Goal: Find specific page/section: Find specific page/section

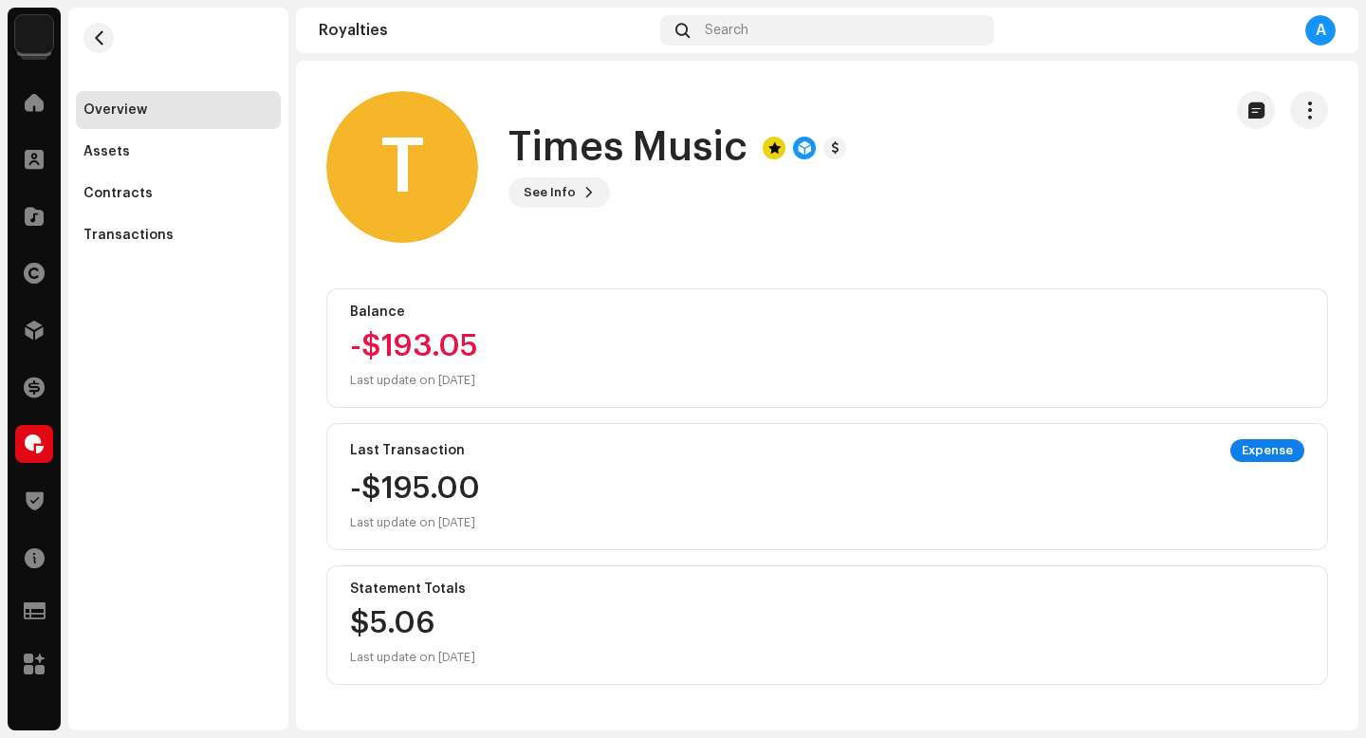
click at [541, 136] on h1 "Times Music" at bounding box center [628, 148] width 239 height 44
click at [608, 149] on h1 "Times Music" at bounding box center [628, 148] width 239 height 44
click at [32, 104] on span at bounding box center [34, 102] width 19 height 15
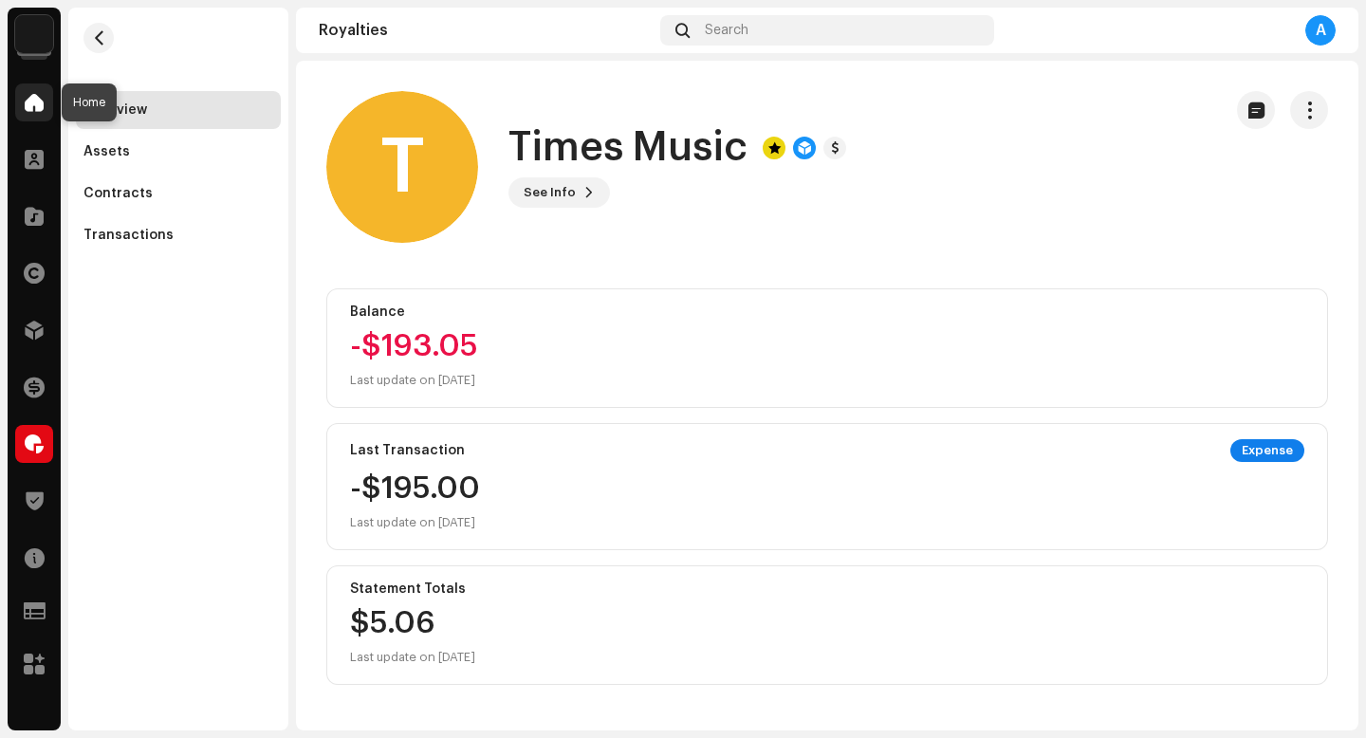
click at [32, 104] on span at bounding box center [34, 102] width 19 height 15
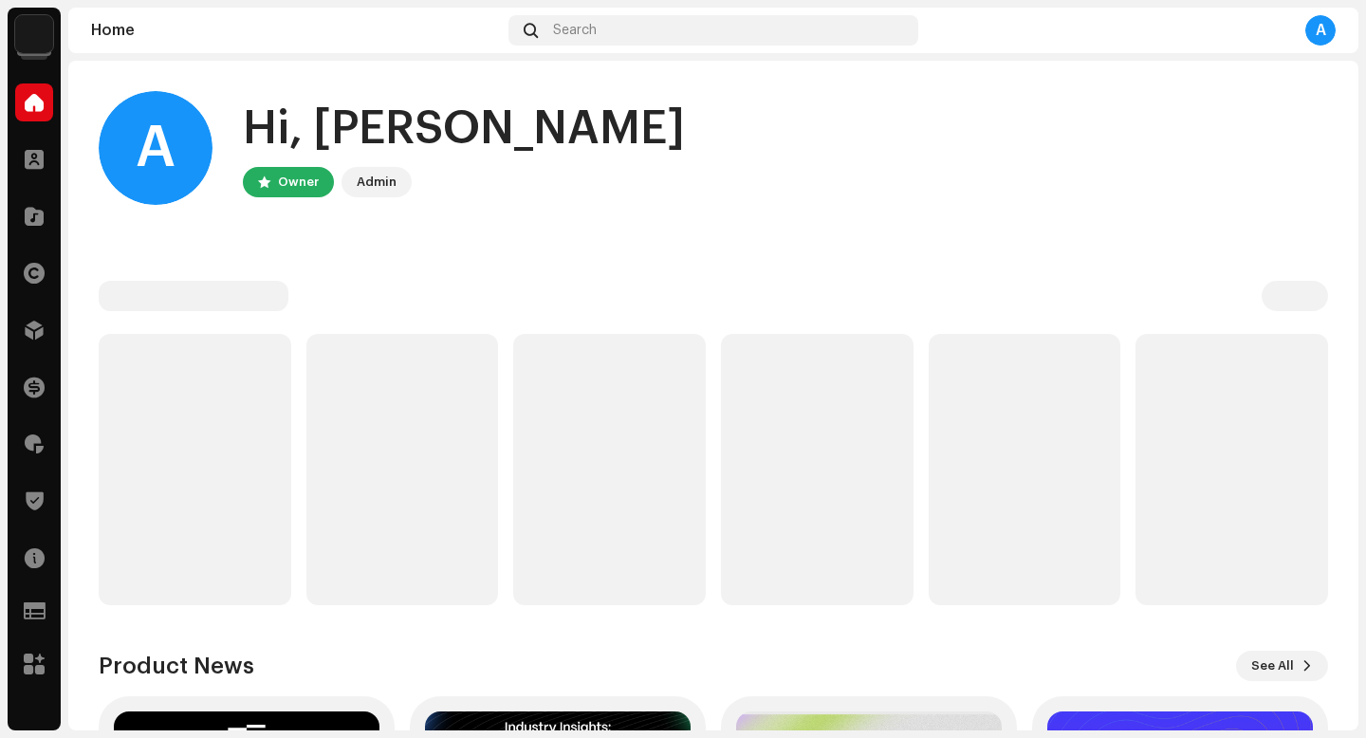
click at [372, 135] on div "Hi, [PERSON_NAME]" at bounding box center [464, 129] width 442 height 61
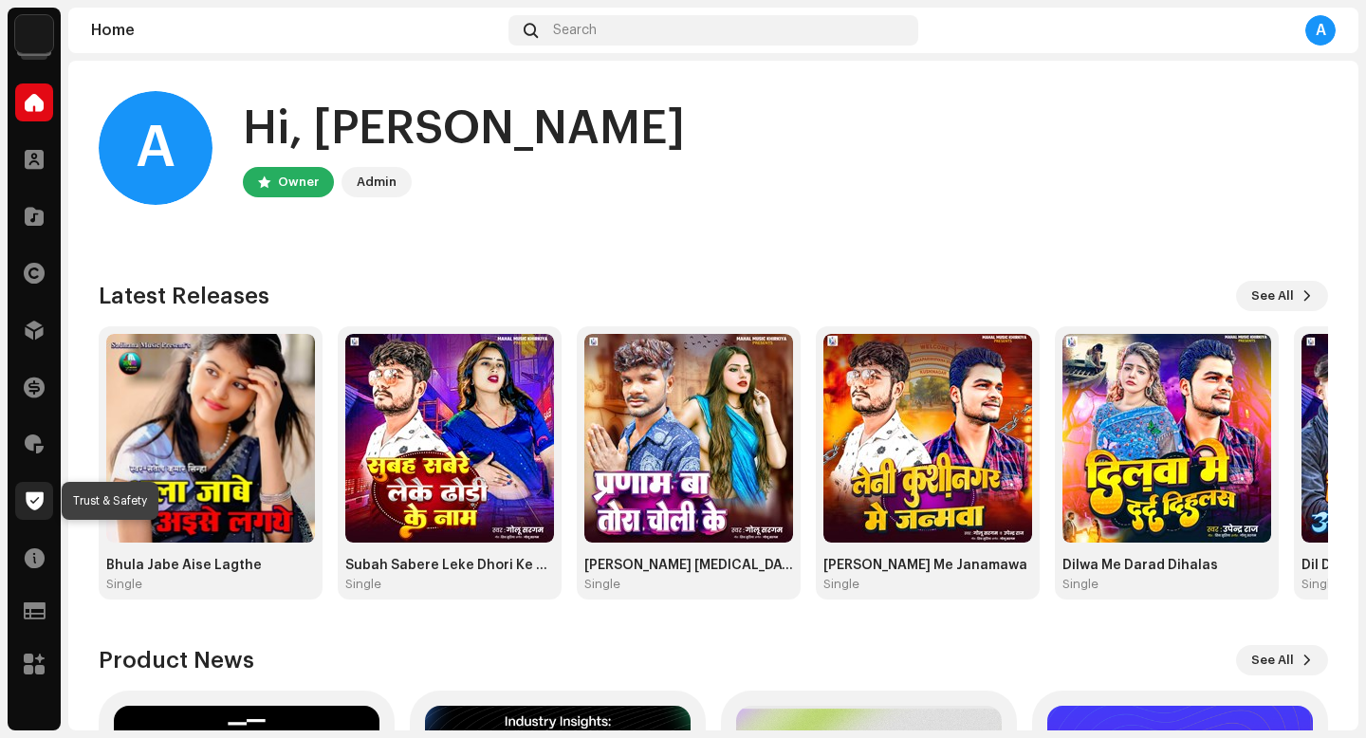
click at [41, 501] on span at bounding box center [35, 500] width 18 height 15
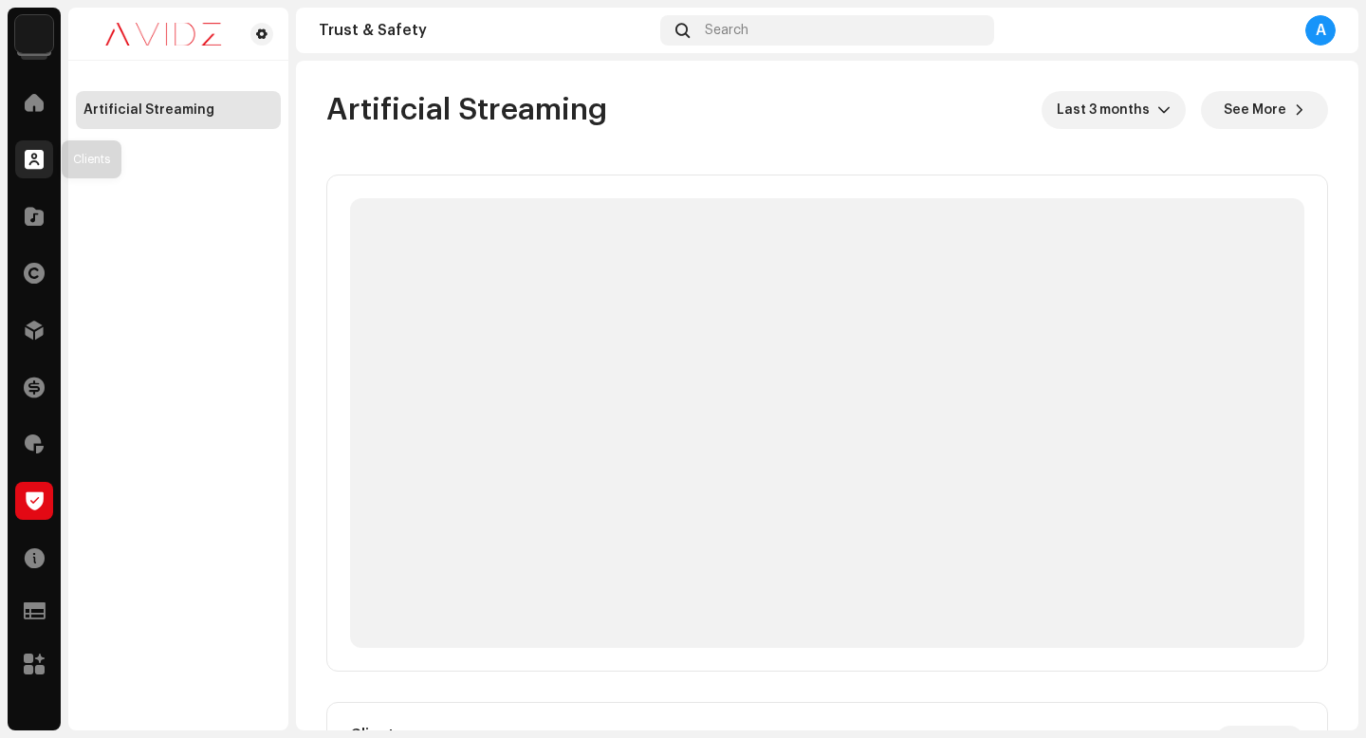
click at [33, 166] on span at bounding box center [34, 159] width 19 height 15
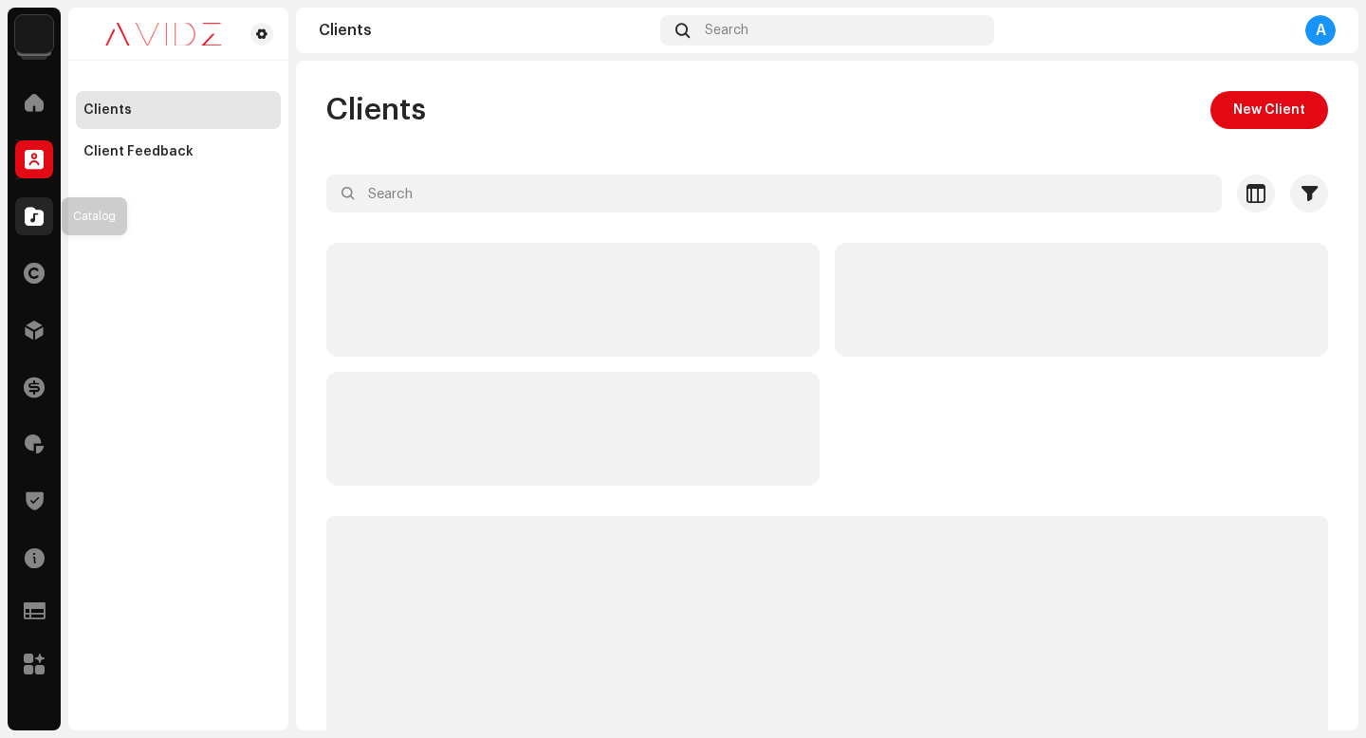
click at [33, 228] on div at bounding box center [34, 216] width 38 height 38
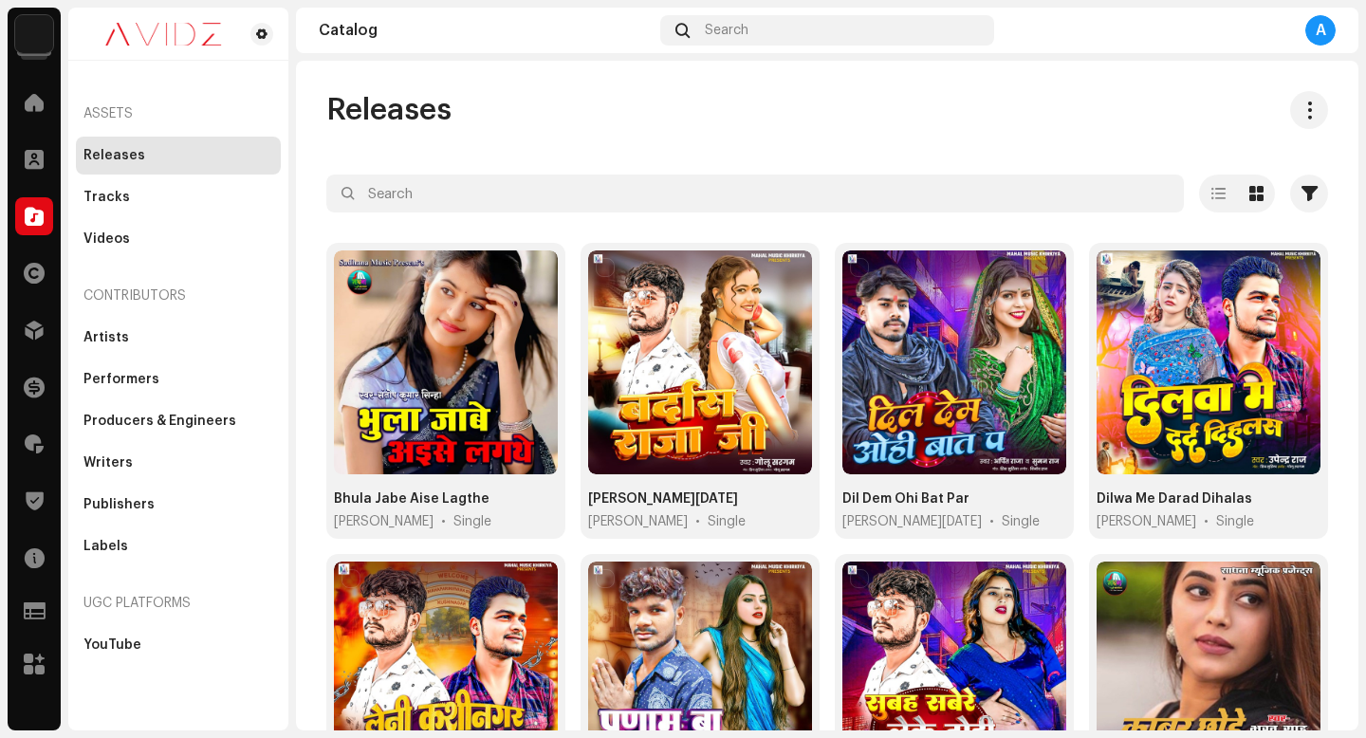
click at [325, 32] on div "Catalog" at bounding box center [486, 30] width 334 height 15
click at [34, 432] on div at bounding box center [34, 444] width 38 height 38
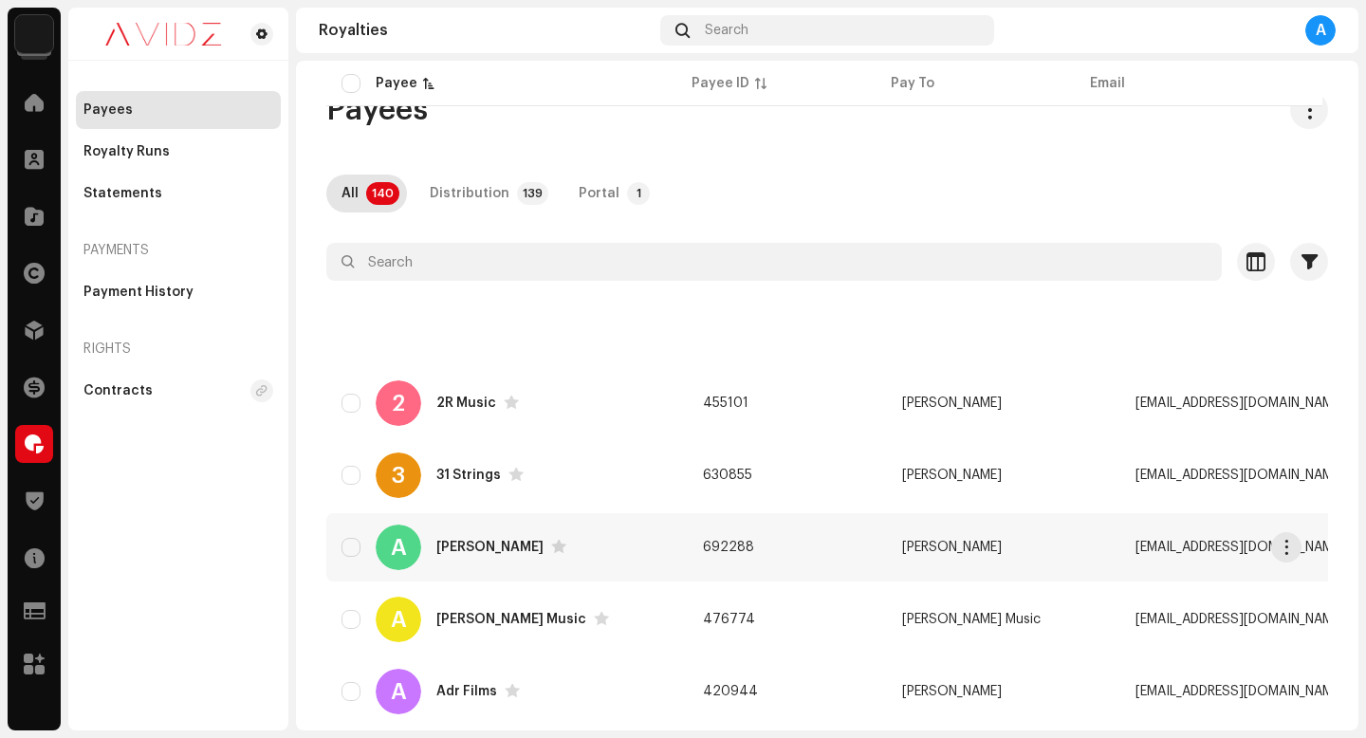
scroll to position [1422, 0]
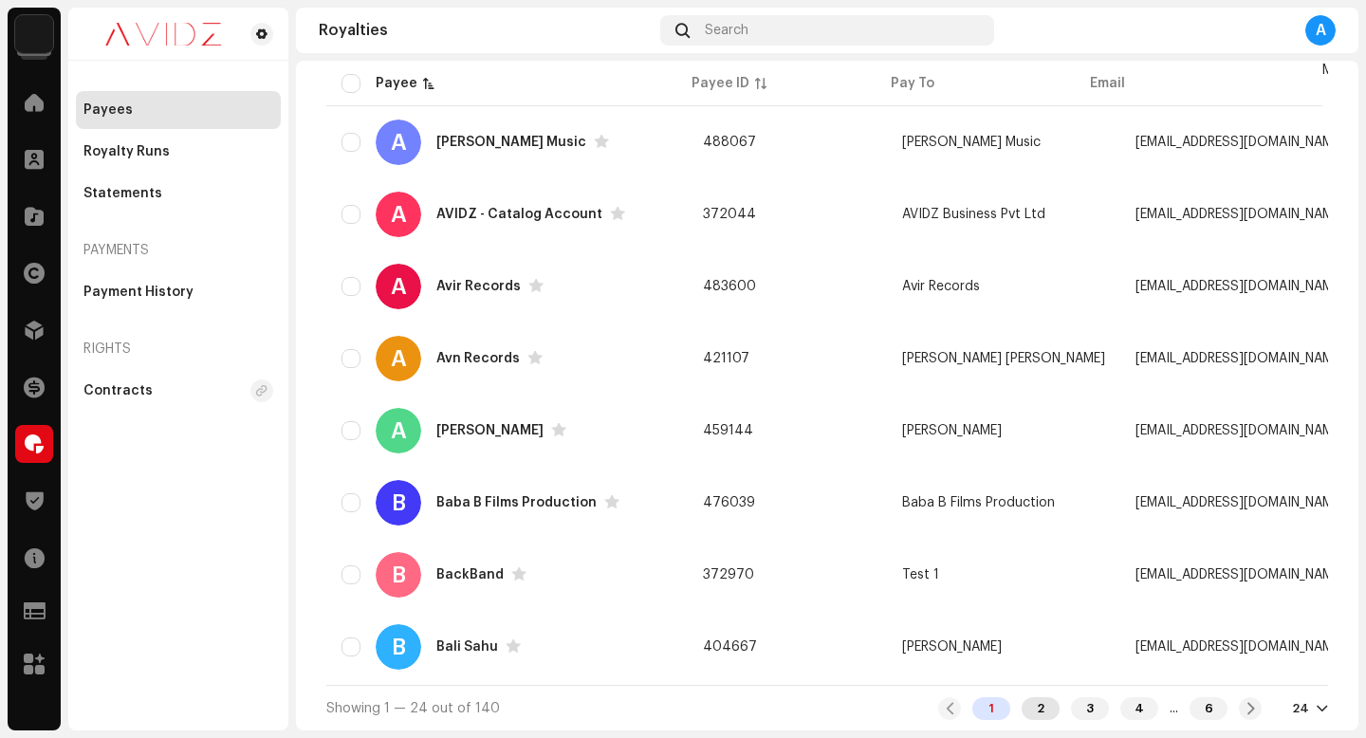
click at [1022, 707] on div "2" at bounding box center [1041, 708] width 38 height 23
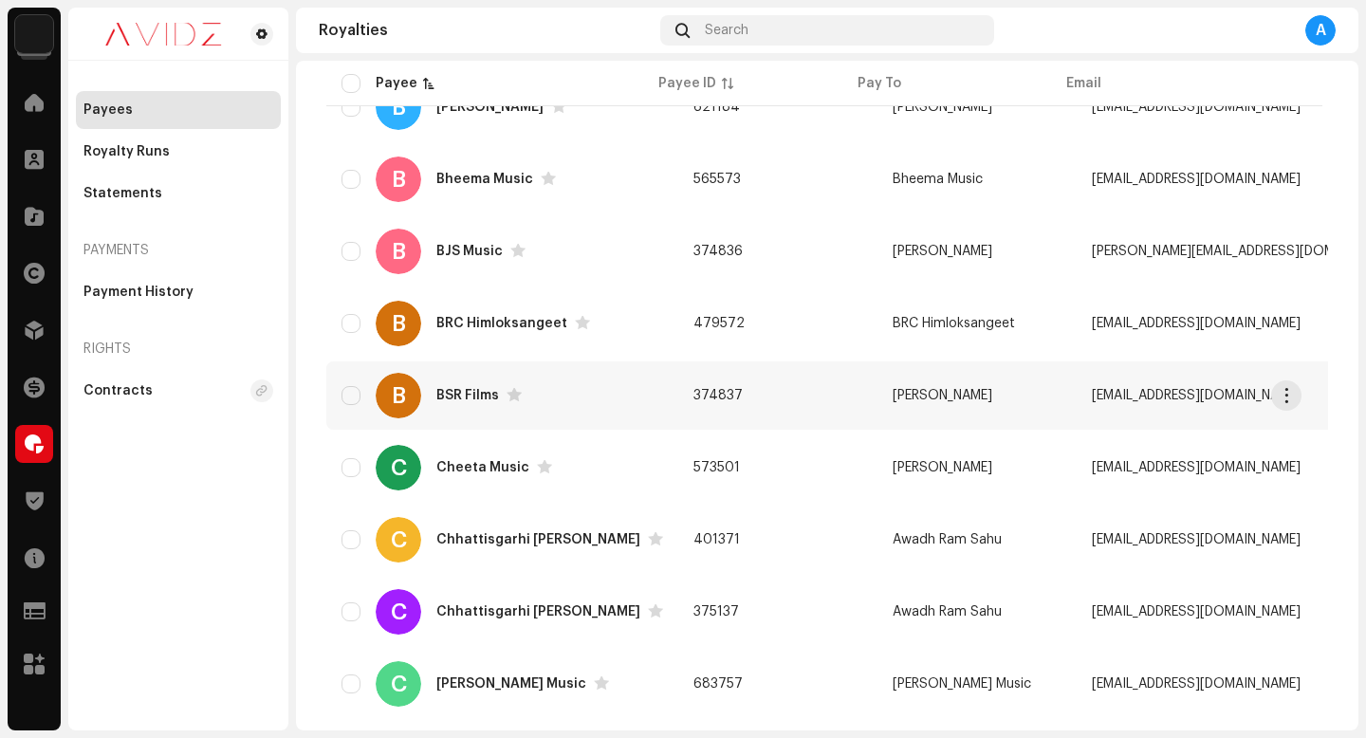
click at [762, 395] on td "374837" at bounding box center [777, 396] width 199 height 68
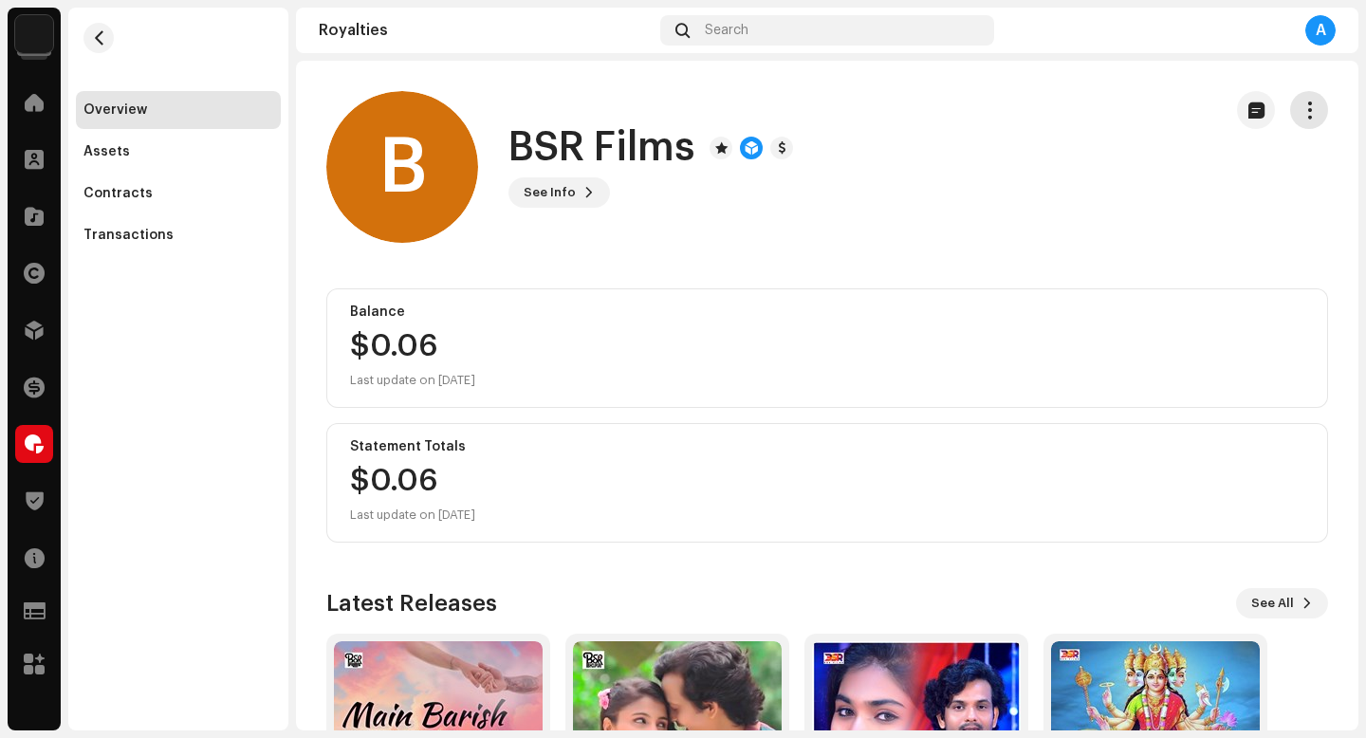
click at [1310, 113] on button "button" at bounding box center [1309, 110] width 38 height 38
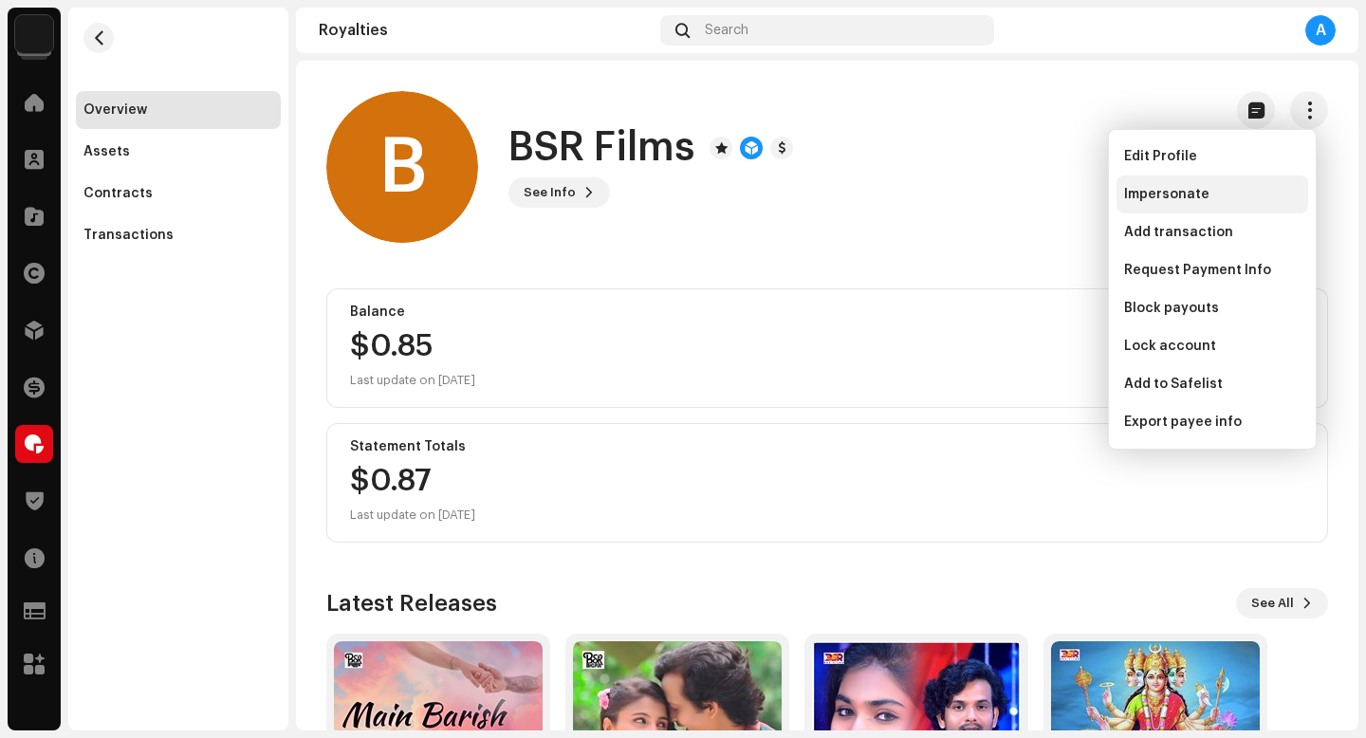
click at [1178, 193] on span "Impersonate" at bounding box center [1166, 194] width 85 height 15
